Goal: Book appointment/travel/reservation

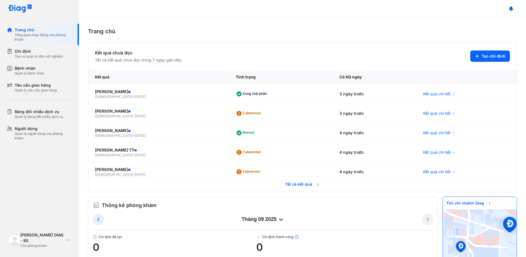
click at [264, 221] on div "tháng 09 2025" at bounding box center [263, 219] width 318 height 7
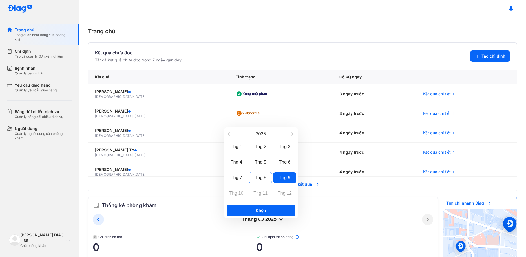
click at [260, 178] on div "Thg 8" at bounding box center [260, 177] width 23 height 11
click at [267, 217] on div "Chọn" at bounding box center [260, 210] width 73 height 16
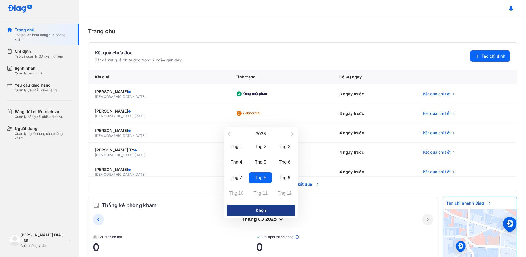
click at [268, 211] on button "Chọn" at bounding box center [261, 210] width 69 height 11
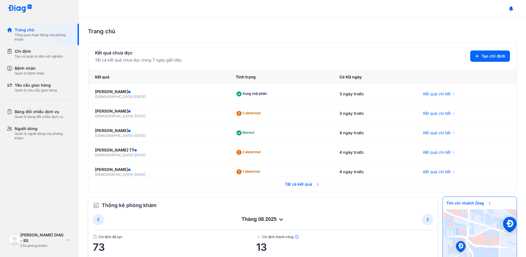
scroll to position [19, 0]
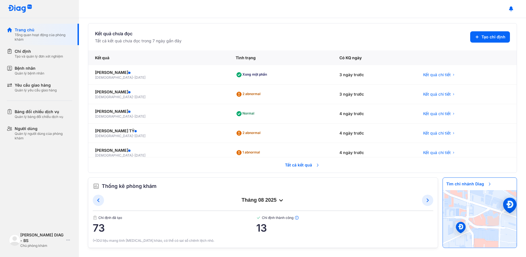
click at [265, 203] on div "tháng 08 2025" at bounding box center [263, 200] width 318 height 7
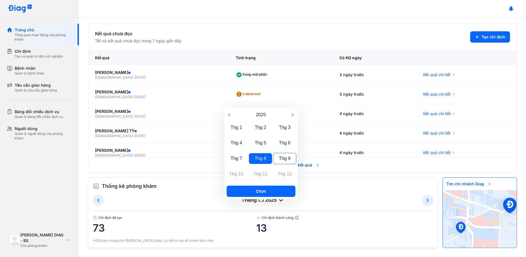
click at [282, 163] on div "Thg 9" at bounding box center [284, 158] width 23 height 11
click at [282, 162] on div "Thg 9" at bounding box center [284, 158] width 23 height 11
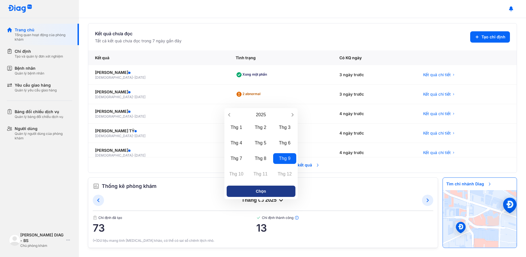
click at [273, 188] on button "Chọn" at bounding box center [261, 190] width 69 height 11
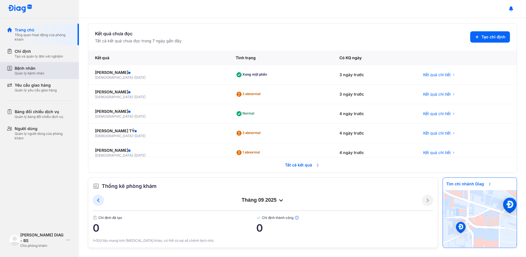
click at [47, 70] on div "Bệnh nhân Quản lý bệnh nhân" at bounding box center [43, 70] width 57 height 10
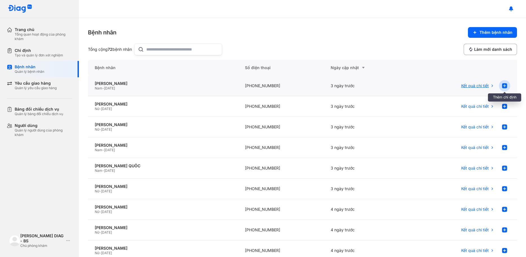
click at [503, 84] on use at bounding box center [504, 85] width 5 height 5
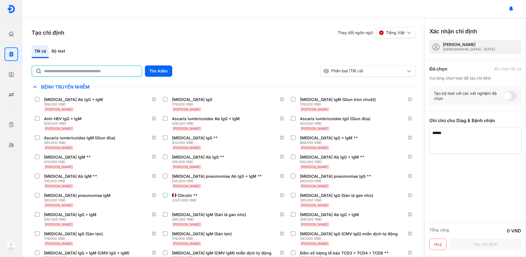
click at [116, 72] on input "text" at bounding box center [91, 71] width 94 height 10
type input "***"
click at [150, 72] on button "Tìm Kiếm" at bounding box center [158, 70] width 27 height 11
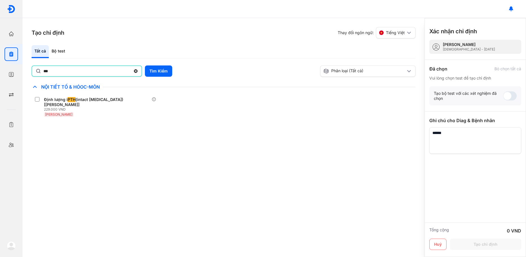
click at [109, 69] on input "***" at bounding box center [86, 71] width 87 height 10
